Goal: Task Accomplishment & Management: Manage account settings

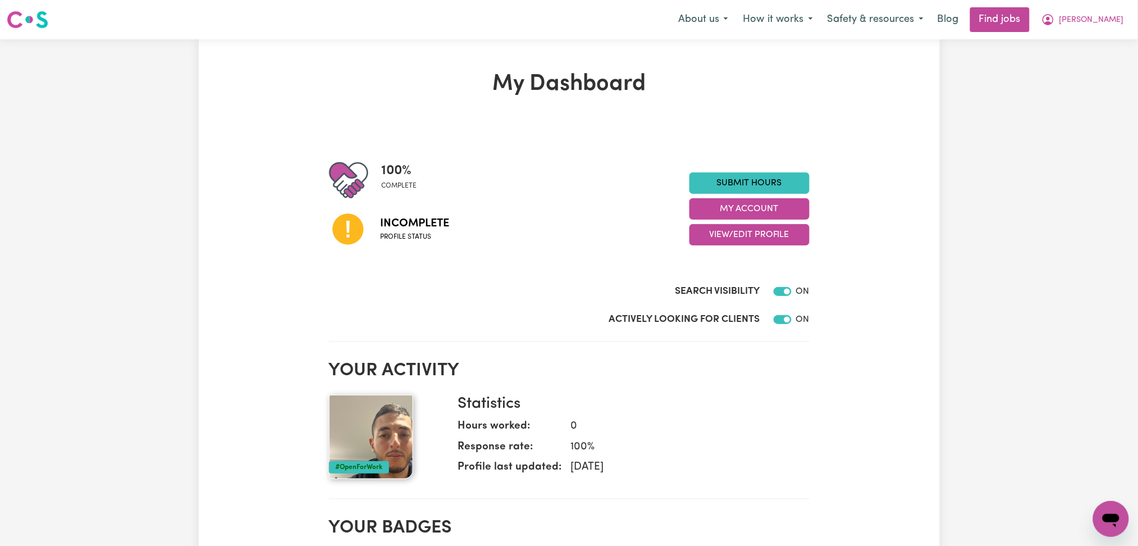
click at [716, 252] on div "100 % complete Incomplete Profile status Submit Hours My Account View/Edit Prof…" at bounding box center [569, 209] width 481 height 97
click at [718, 238] on button "View/Edit Profile" at bounding box center [750, 234] width 120 height 21
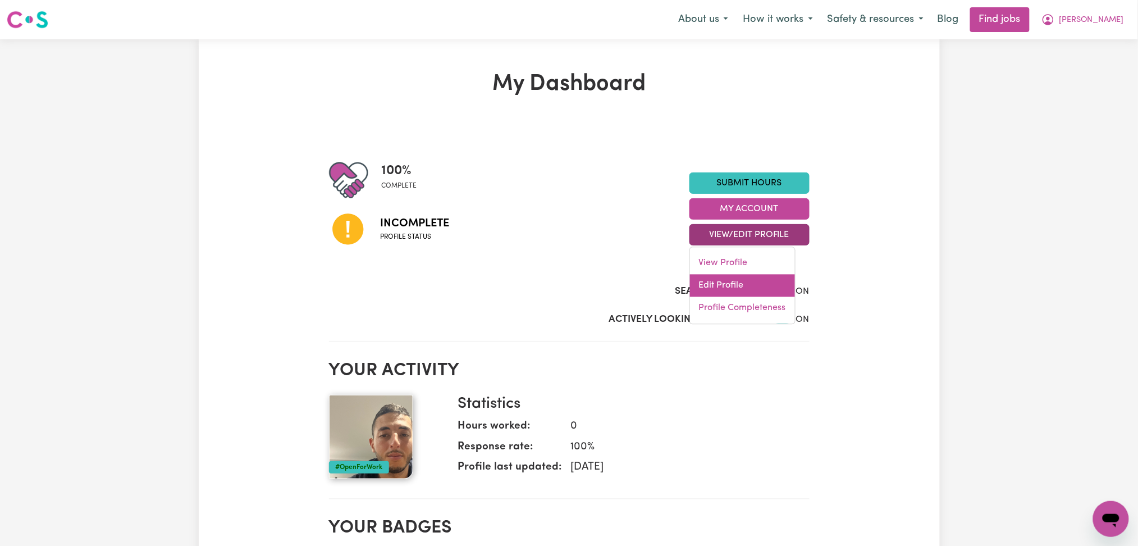
click at [710, 294] on link "Edit Profile" at bounding box center [742, 286] width 105 height 22
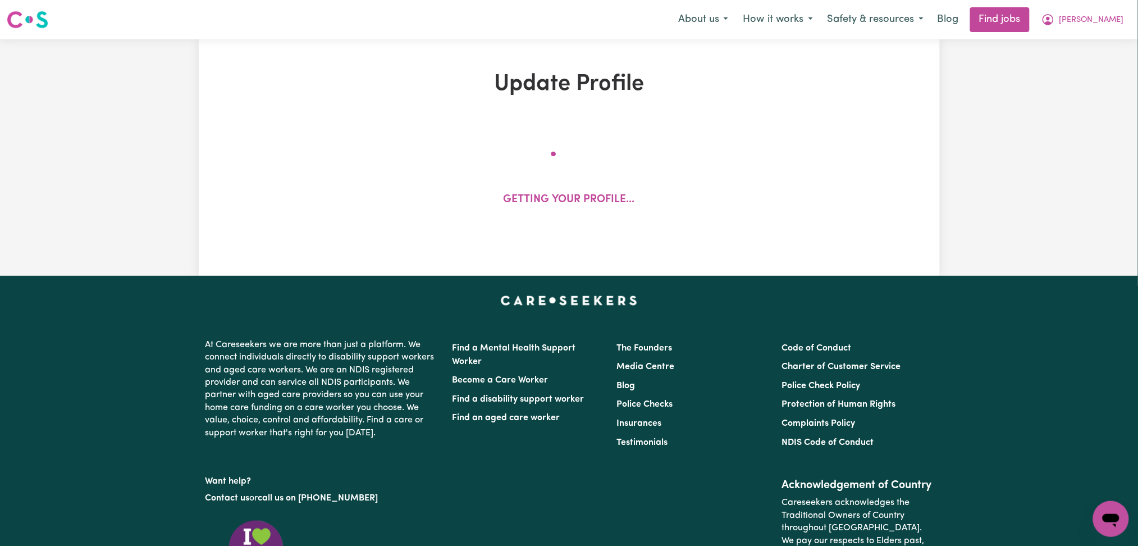
select select "[DEMOGRAPHIC_DATA]"
select select "[DEMOGRAPHIC_DATA] Work Visa"
select select "Studying a healthcare related degree or qualification"
select select "55"
select select "65"
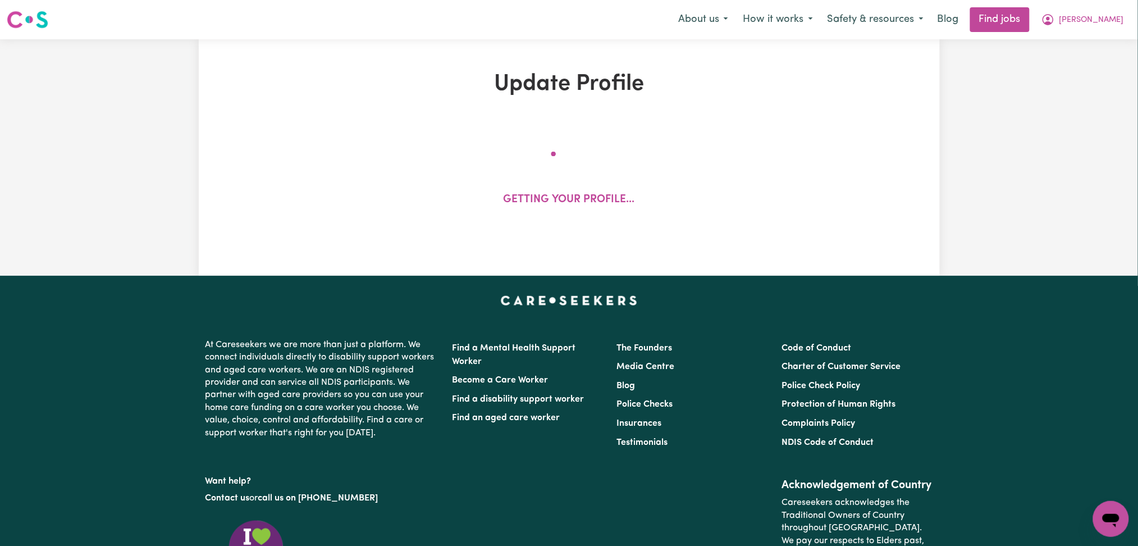
select select "75"
select select "80"
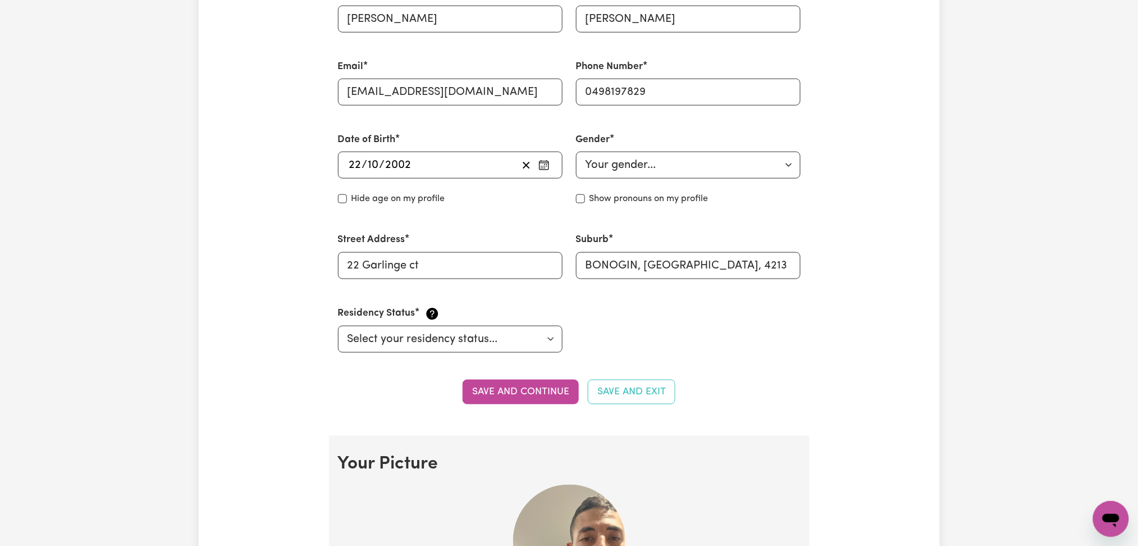
scroll to position [674, 0]
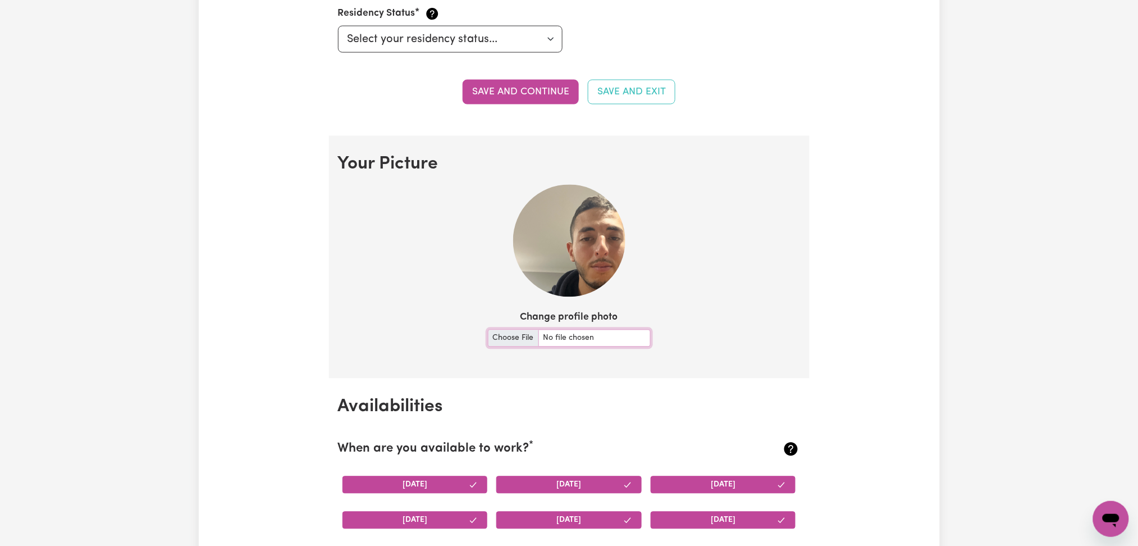
click at [505, 330] on input "Change profile photo" at bounding box center [569, 338] width 163 height 17
type input "C:\fakepath\[PERSON_NAME] prof pict.jpeg"
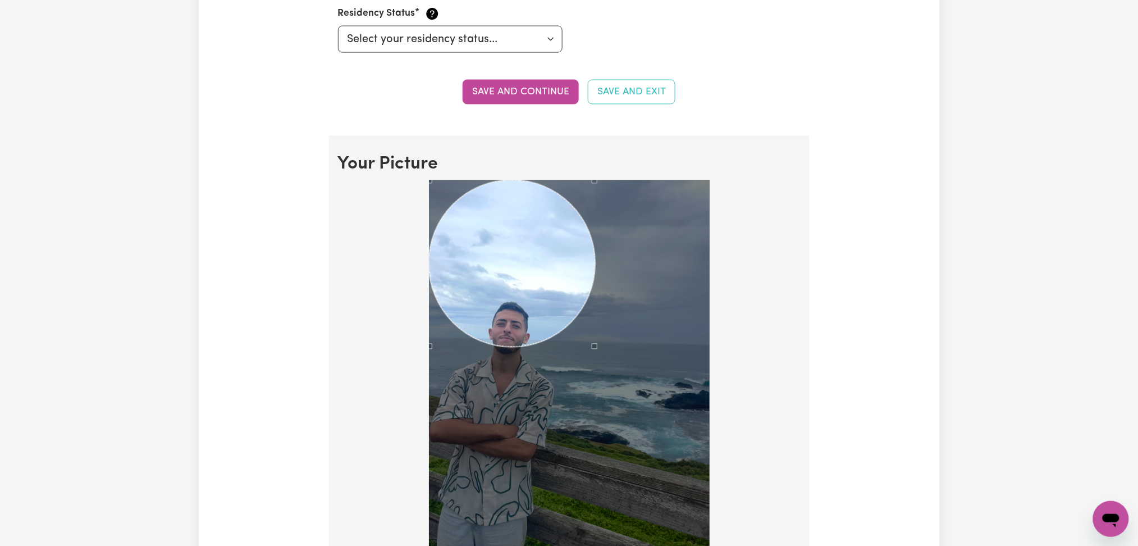
click at [618, 398] on div at bounding box center [569, 367] width 281 height 375
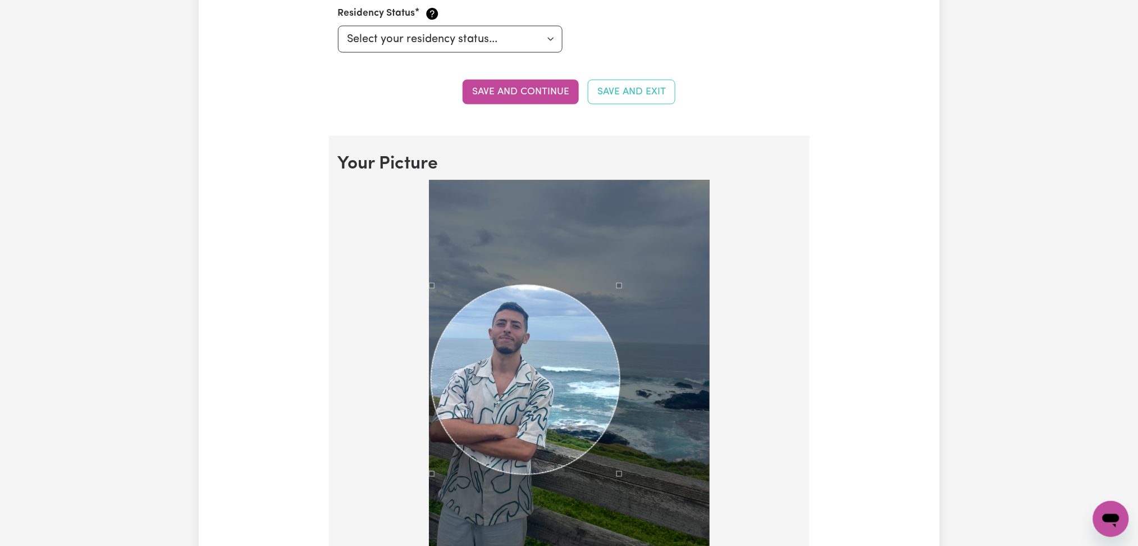
click at [536, 395] on div "Use the arrow keys to move the crop selection area" at bounding box center [525, 379] width 189 height 189
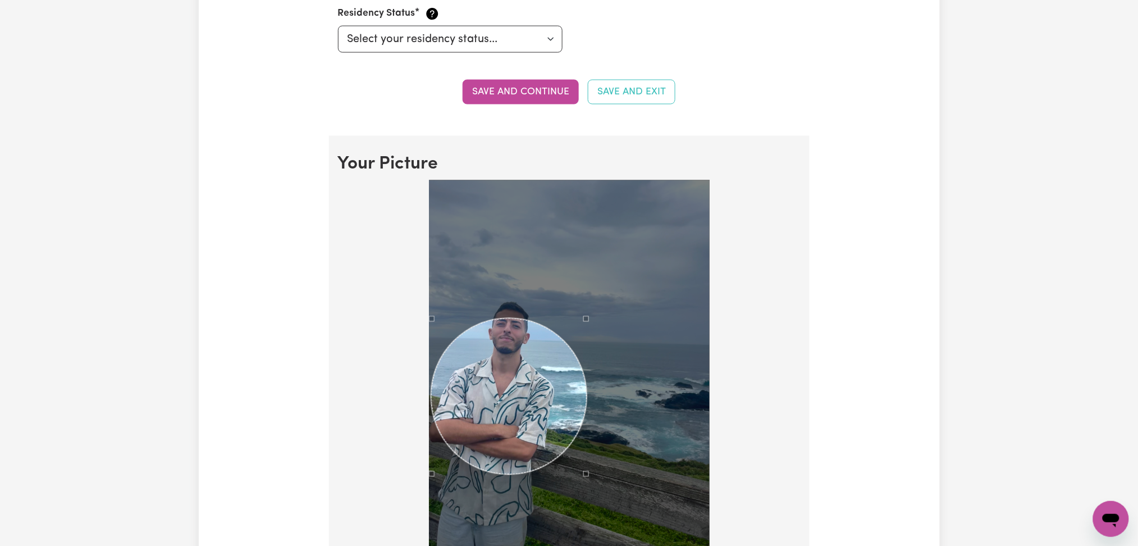
click at [587, 299] on div at bounding box center [569, 367] width 281 height 375
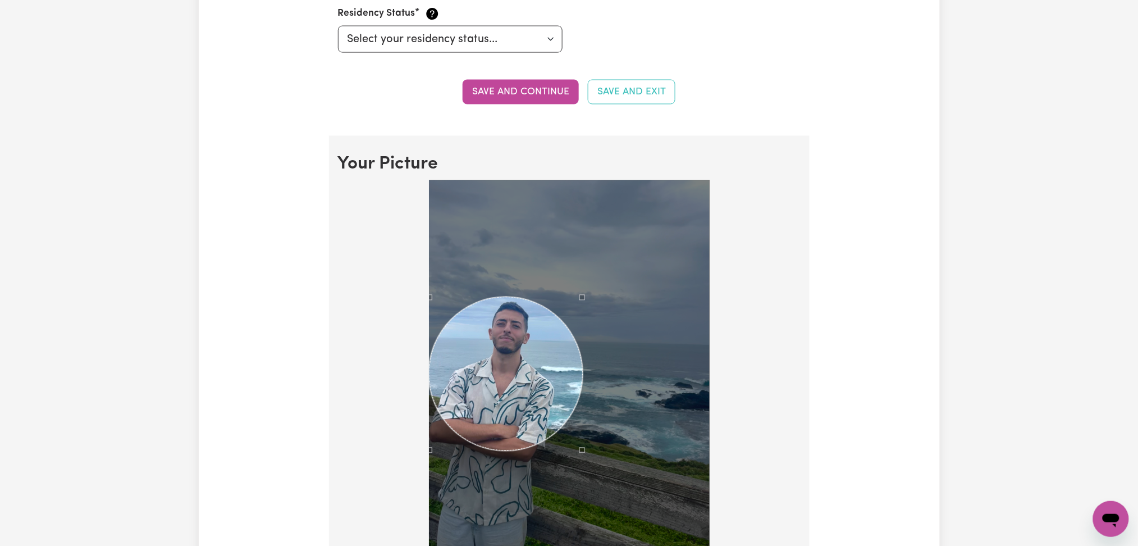
click at [525, 350] on div "Use the arrow keys to move the crop selection area" at bounding box center [506, 374] width 154 height 154
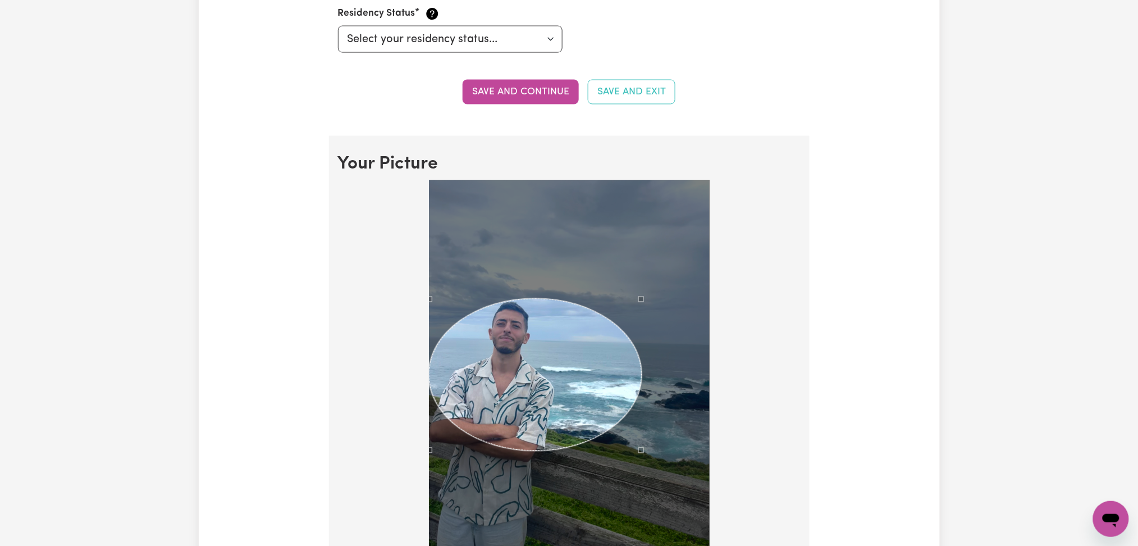
click at [639, 272] on div at bounding box center [569, 367] width 281 height 375
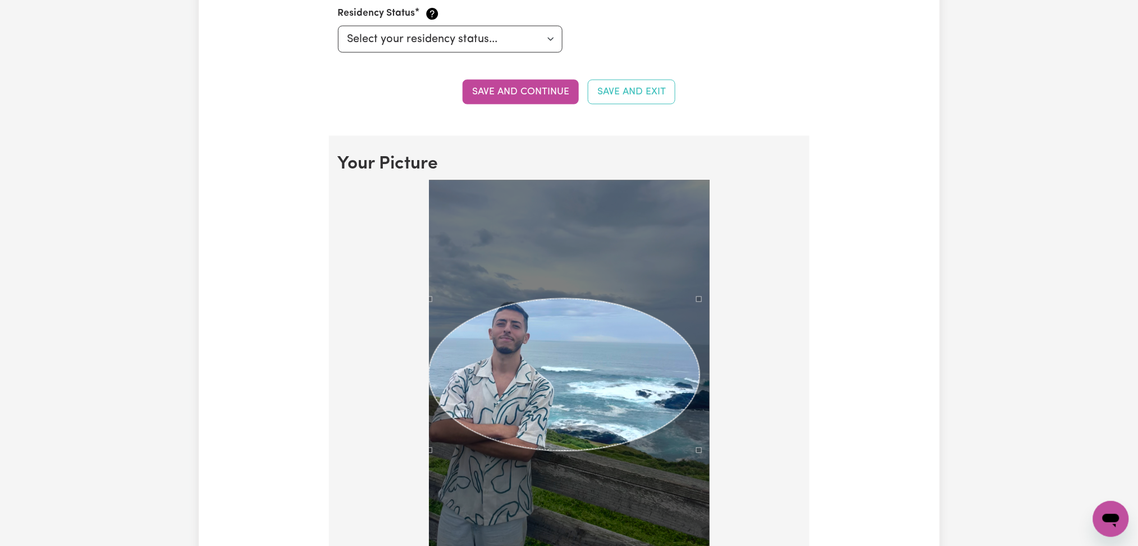
click at [724, 206] on div at bounding box center [569, 369] width 463 height 379
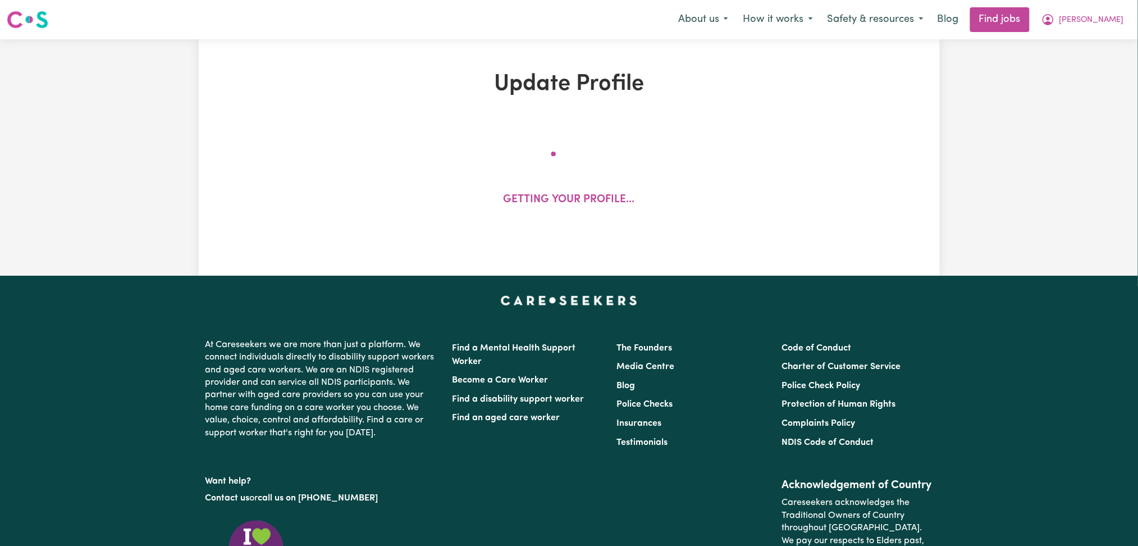
scroll to position [898, 0]
select select "[DEMOGRAPHIC_DATA]"
select select "[DEMOGRAPHIC_DATA] Work Visa"
select select "Studying a healthcare related degree or qualification"
select select "55"
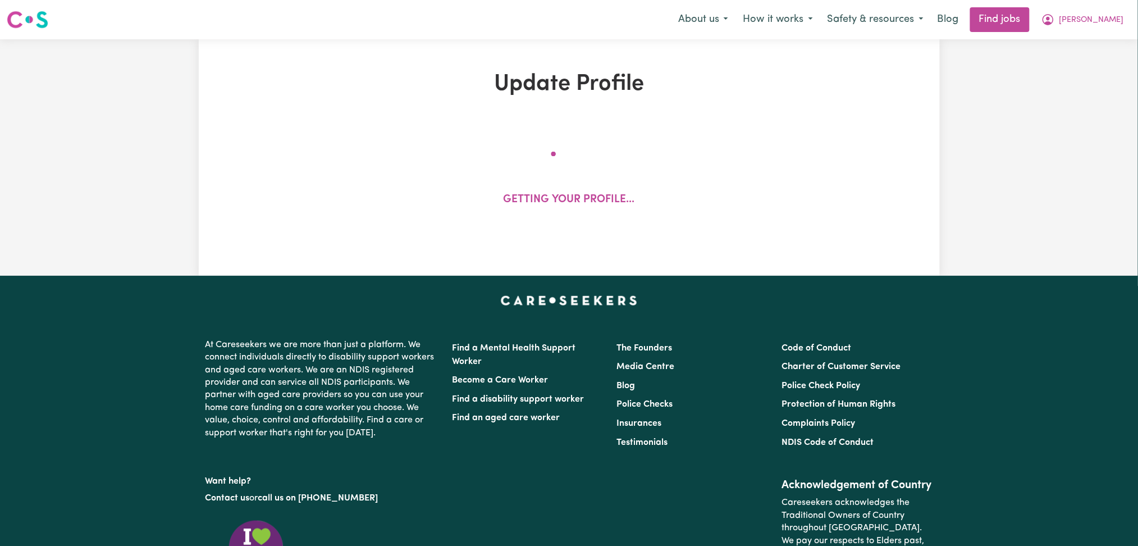
select select "65"
select select "75"
select select "80"
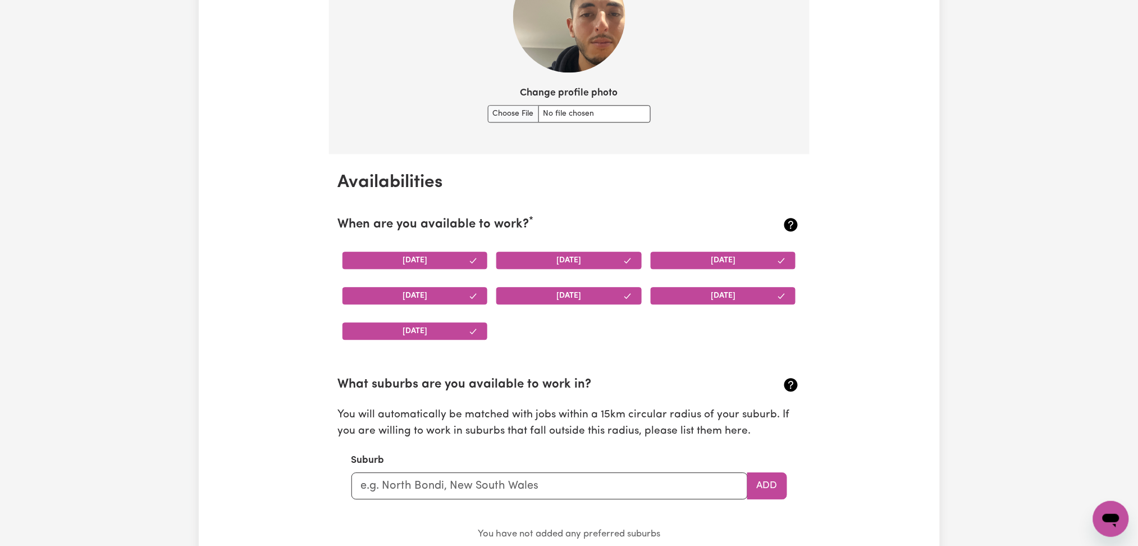
scroll to position [749, 0]
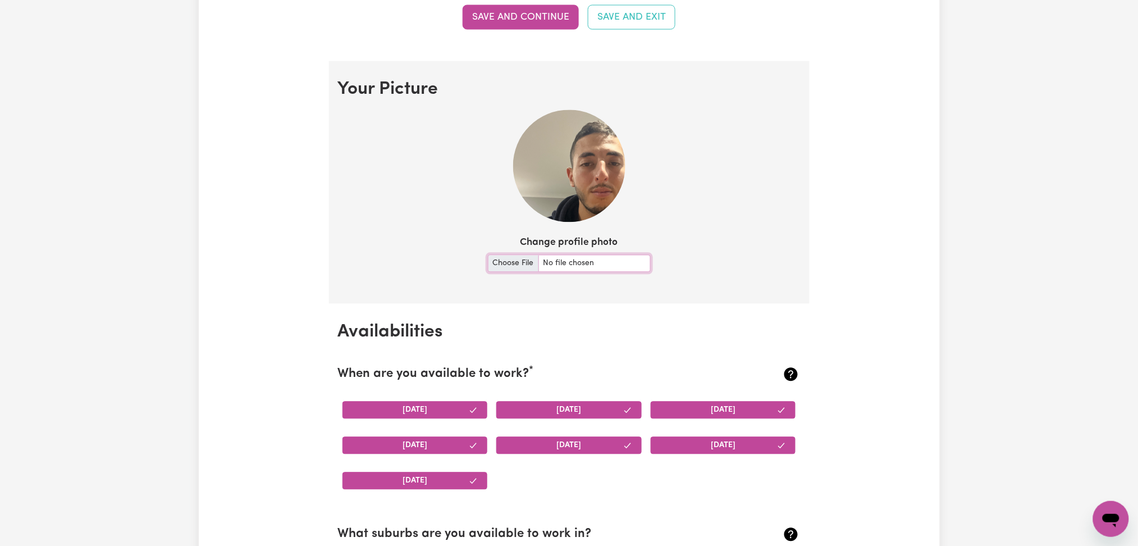
click at [519, 263] on input "Change profile photo" at bounding box center [569, 263] width 163 height 17
type input "C:\fakepath\[PERSON_NAME] prof pict.jpeg"
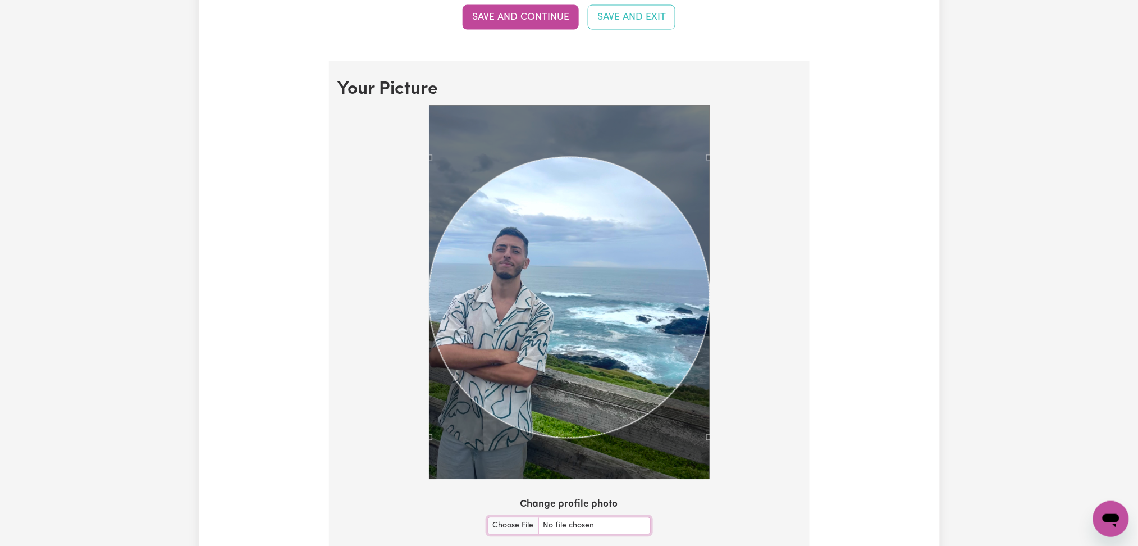
click at [580, 336] on div "Use the arrow keys to move the crop selection area" at bounding box center [569, 297] width 281 height 281
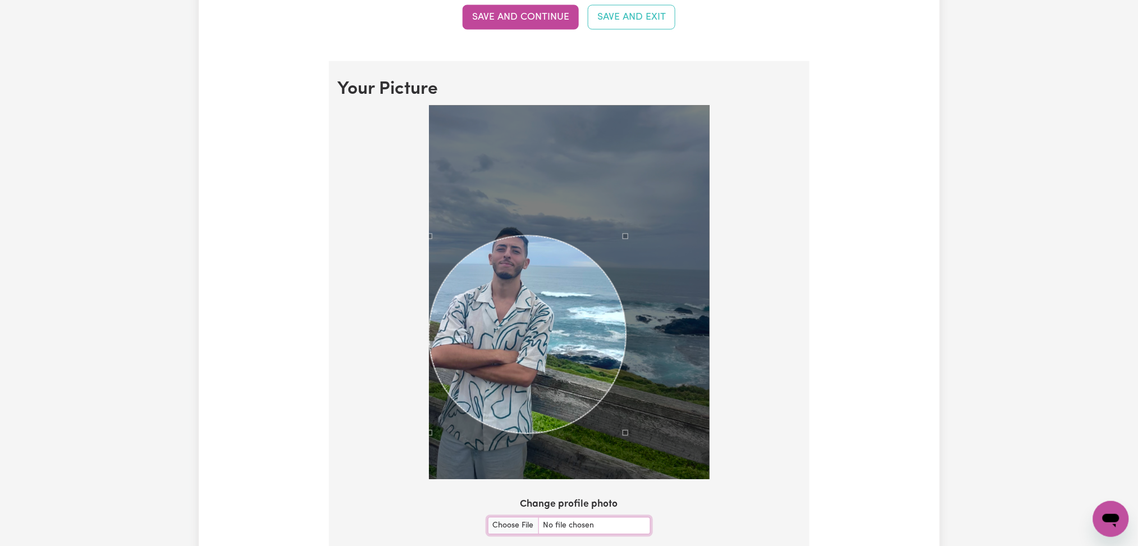
click at [623, 188] on div at bounding box center [569, 293] width 281 height 375
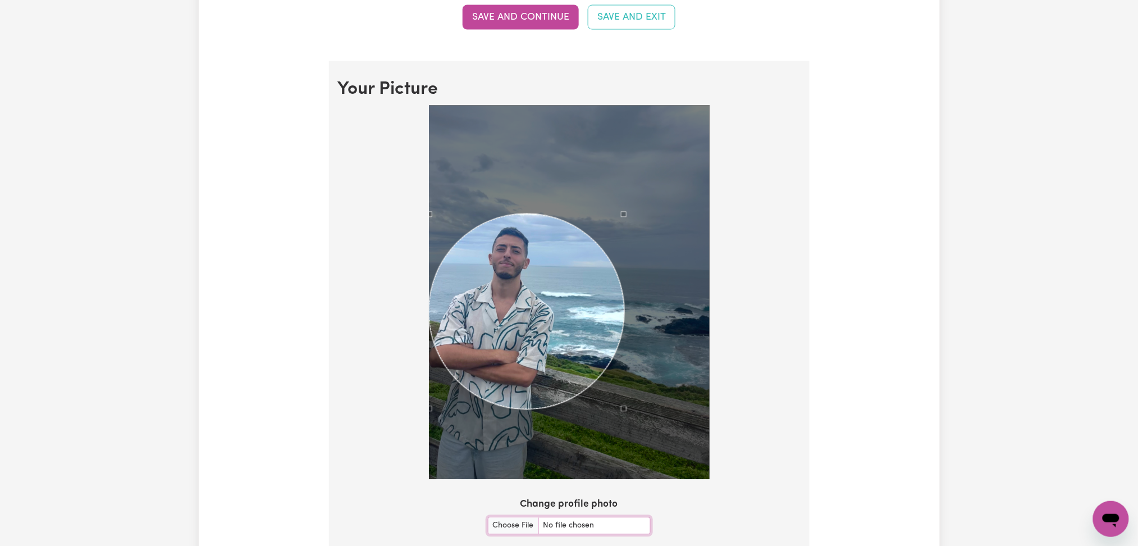
click at [537, 291] on div "Use the arrow keys to move the crop selection area" at bounding box center [527, 312] width 196 height 196
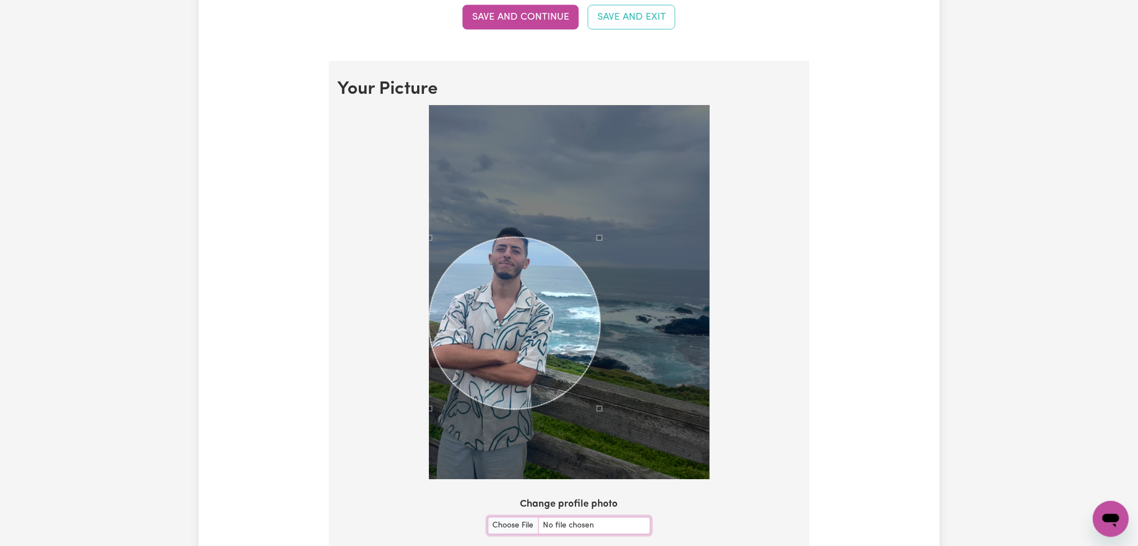
click at [597, 222] on div at bounding box center [569, 293] width 281 height 375
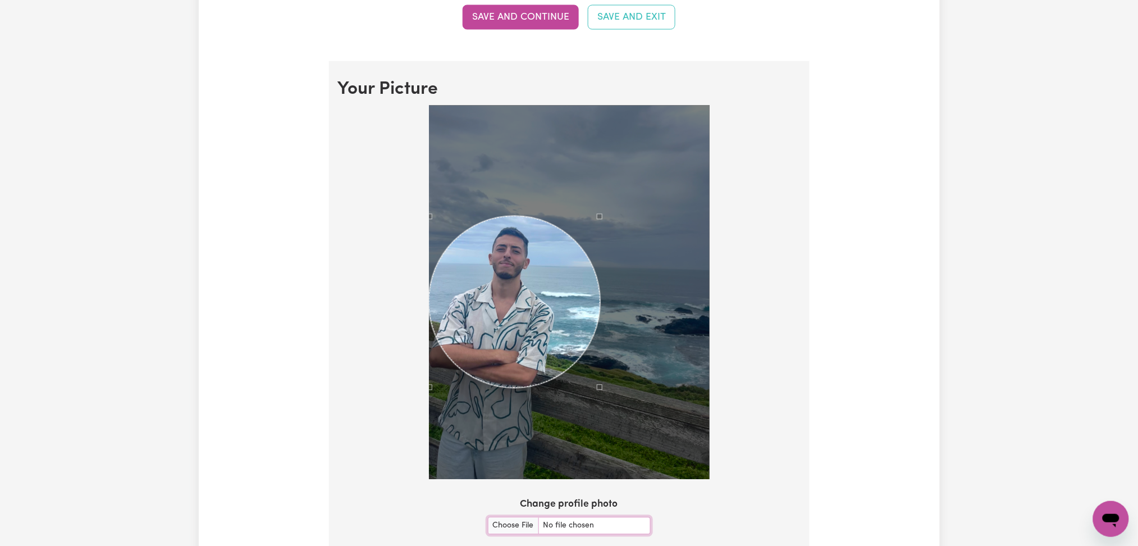
click at [532, 288] on div "Use the arrow keys to move the crop selection area" at bounding box center [515, 302] width 172 height 172
click at [588, 220] on div at bounding box center [569, 293] width 281 height 375
click at [507, 279] on div "Use the arrow keys to move the crop selection area" at bounding box center [509, 303] width 161 height 161
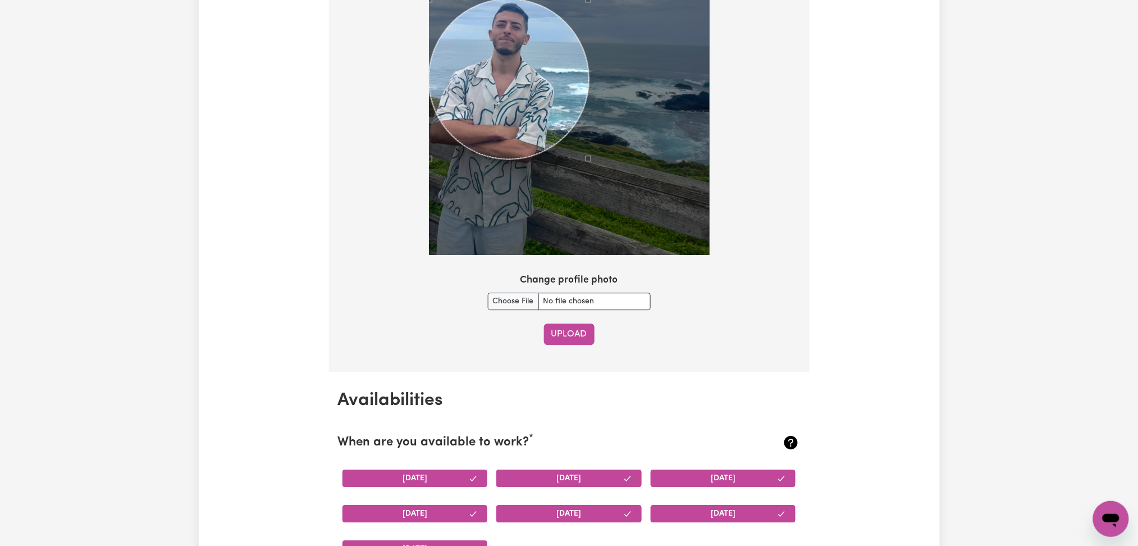
click at [562, 334] on button "Upload" at bounding box center [569, 333] width 51 height 21
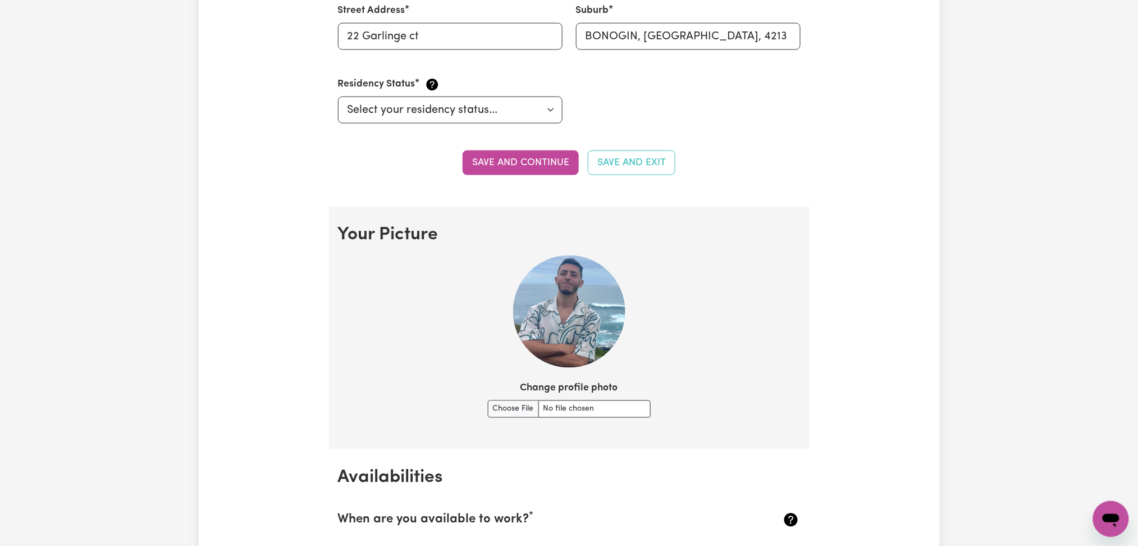
scroll to position [453, 0]
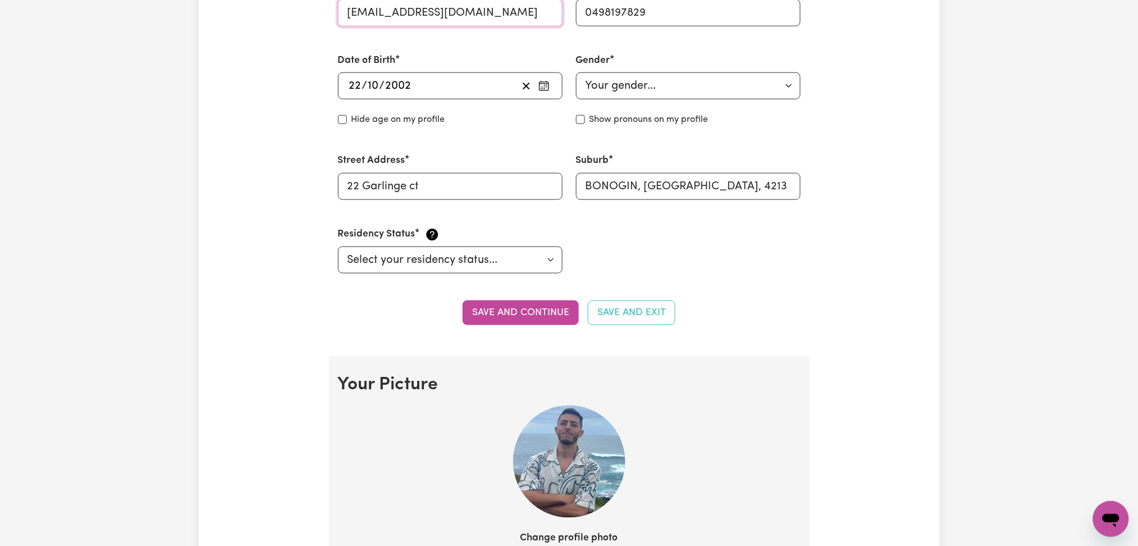
click at [427, 17] on input "[EMAIL_ADDRESS][DOMAIN_NAME]" at bounding box center [450, 12] width 225 height 27
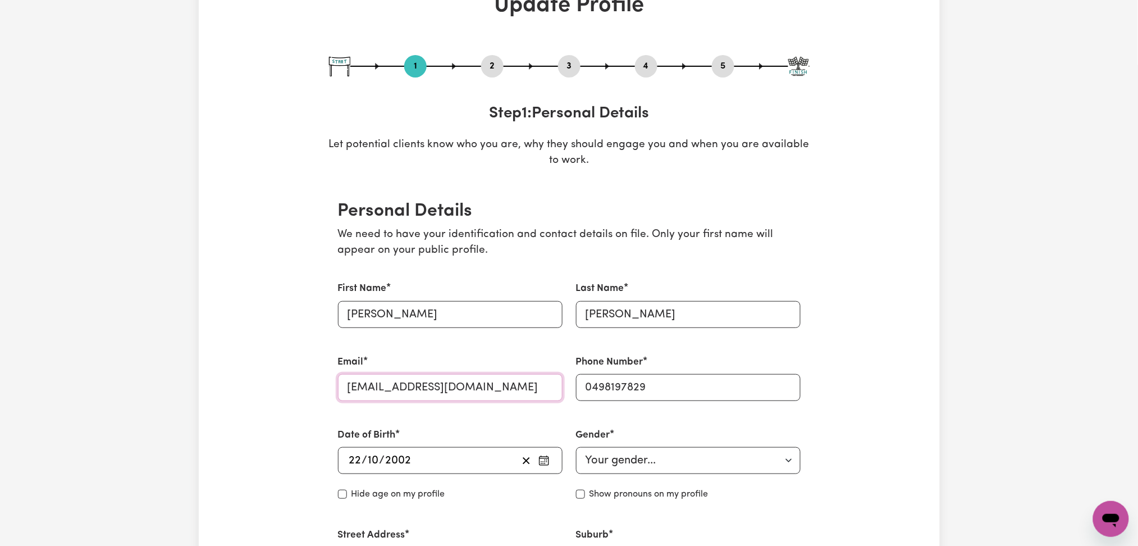
scroll to position [0, 0]
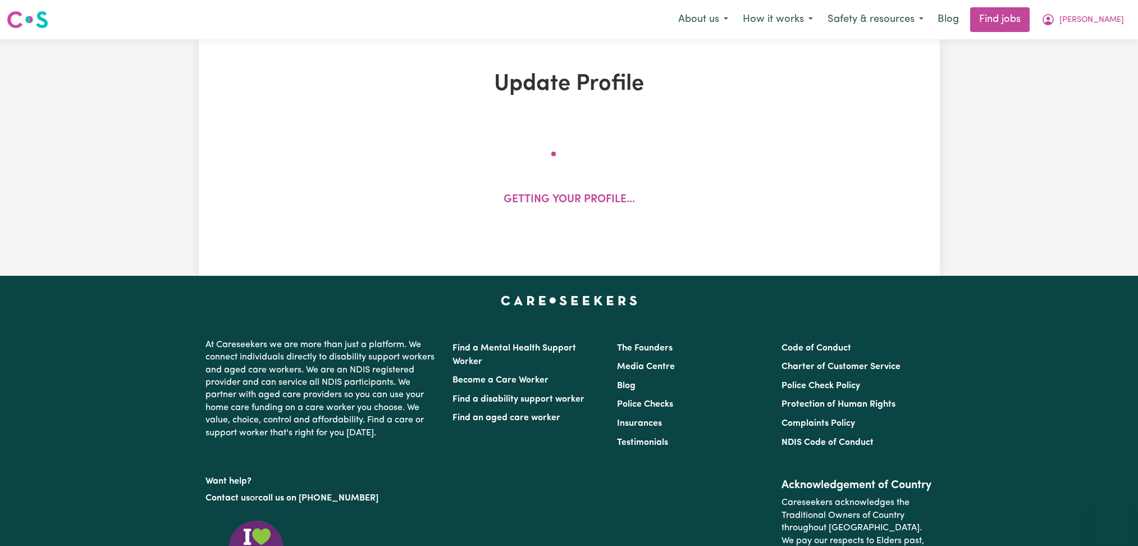
click at [1122, 19] on button "[PERSON_NAME]" at bounding box center [1082, 20] width 97 height 24
select select "[DEMOGRAPHIC_DATA]"
select select "[DEMOGRAPHIC_DATA] Work Visa"
select select "Studying a healthcare related degree or qualification"
select select "55"
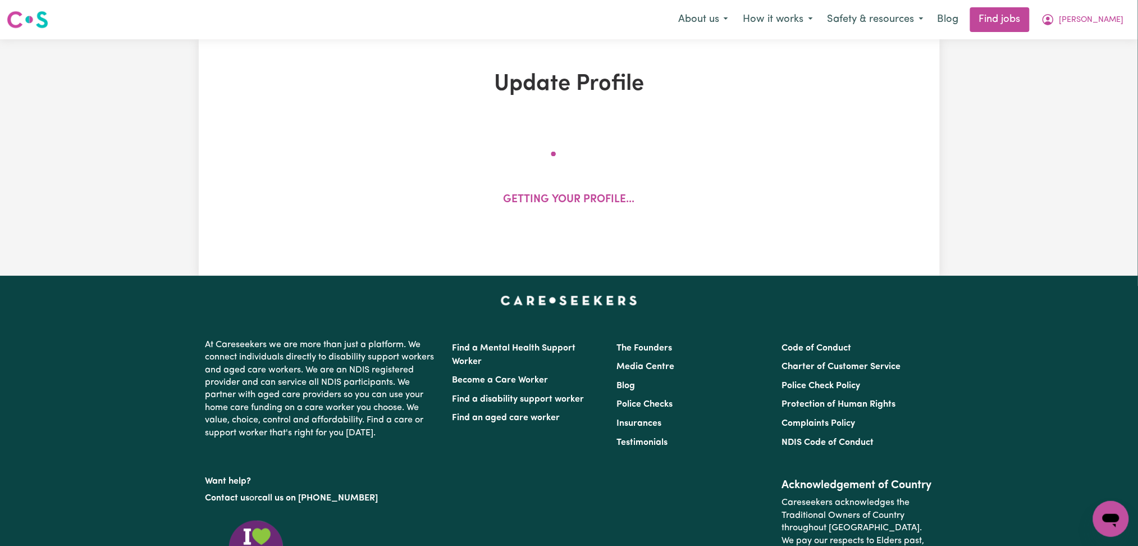
select select "65"
select select "75"
select select "80"
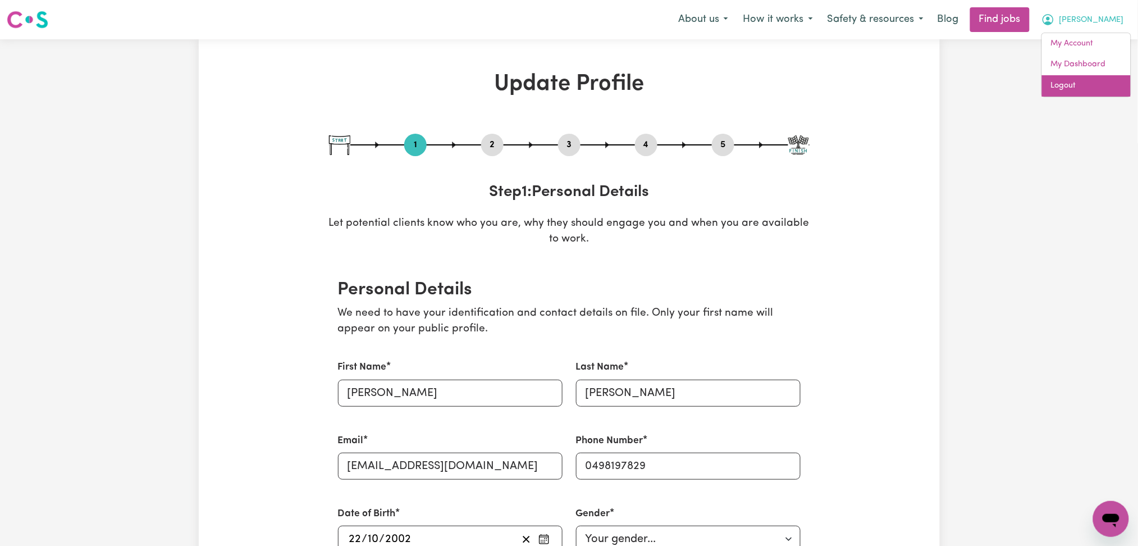
click at [1094, 82] on link "Logout" at bounding box center [1086, 85] width 89 height 21
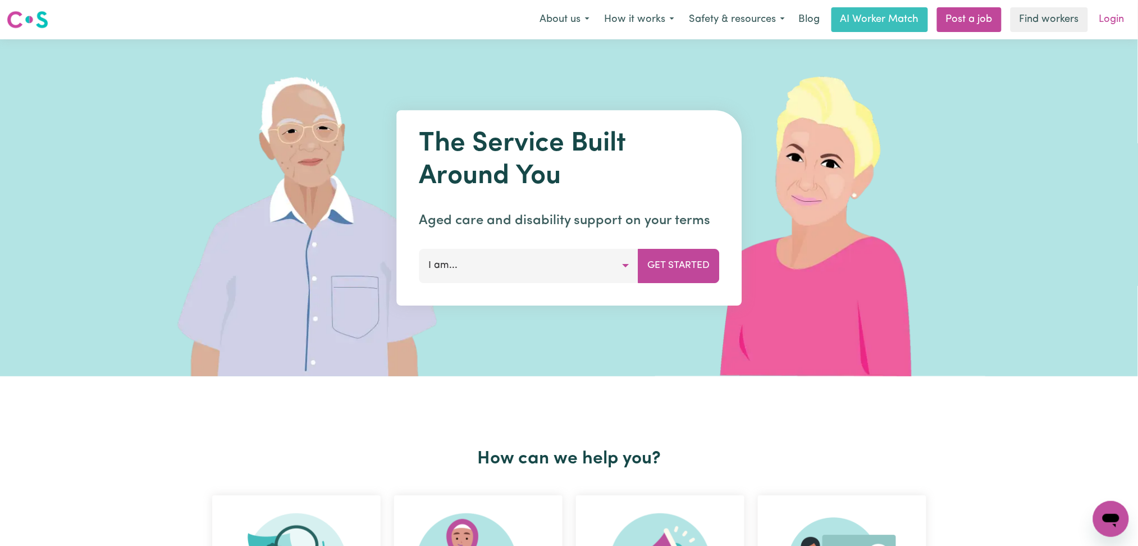
click at [1110, 23] on link "Login" at bounding box center [1112, 19] width 39 height 25
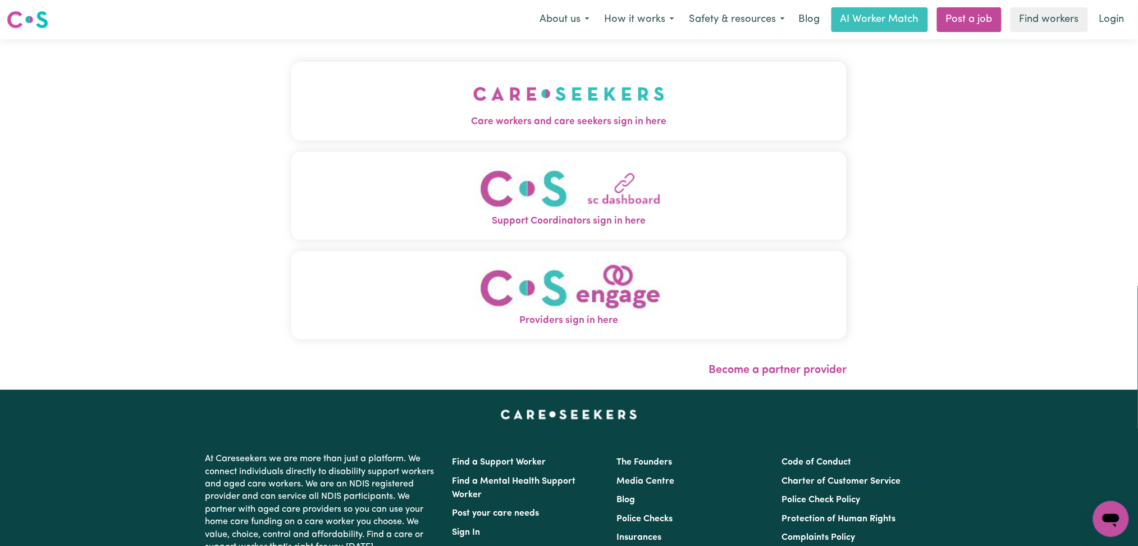
click at [443, 101] on button "Care workers and care seekers sign in here" at bounding box center [569, 101] width 556 height 79
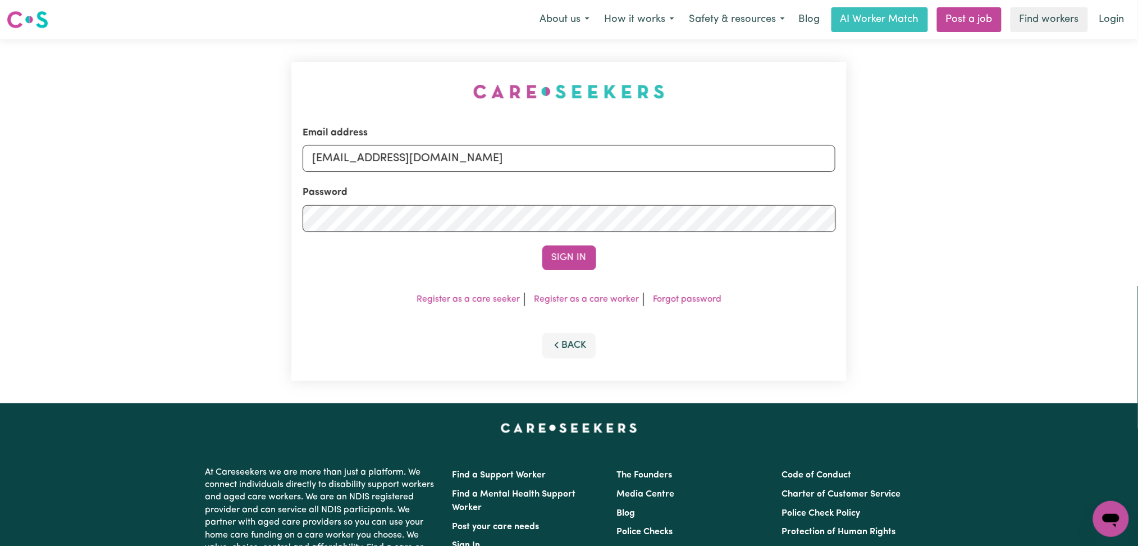
click at [407, 156] on div "Email address onboardingcs@careseekers.com.au Password Sign In Register as a ca…" at bounding box center [569, 221] width 569 height 364
drag, startPoint x: 407, startPoint y: 157, endPoint x: 407, endPoint y: 166, distance: 9.6
click at [407, 156] on input "onboardingcs@careseekers.com.au" at bounding box center [569, 158] width 533 height 27
drag, startPoint x: 369, startPoint y: 151, endPoint x: 579, endPoint y: 151, distance: 210.0
click at [579, 151] on input "Superuser~alwaysbekind1010@gmail.com" at bounding box center [569, 158] width 533 height 27
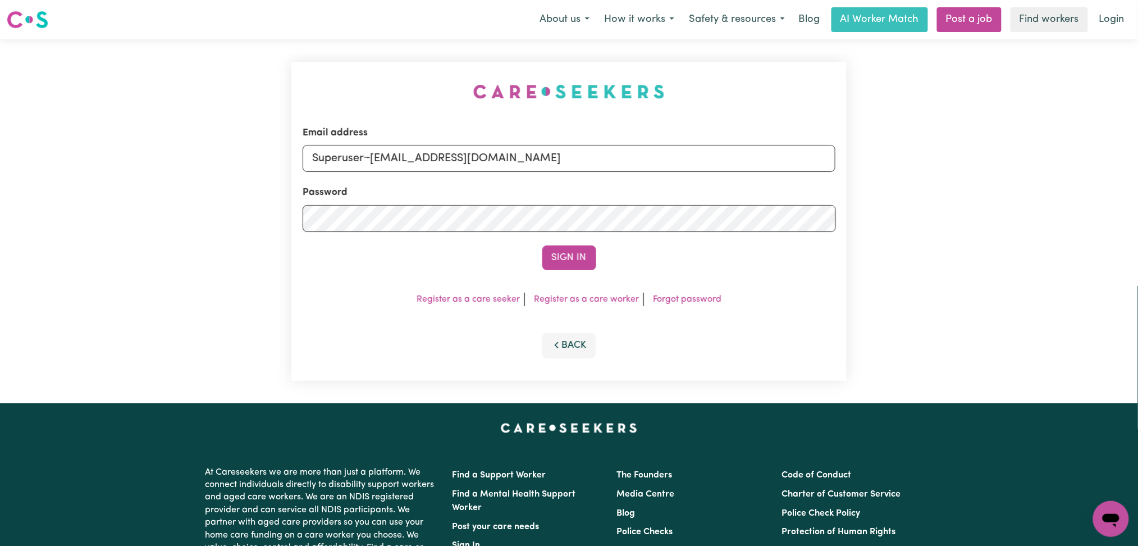
type input "Superuser~alwaysbekind1010@gmail.com"
click at [551, 257] on button "Sign In" at bounding box center [569, 257] width 54 height 25
